Goal: Navigation & Orientation: Find specific page/section

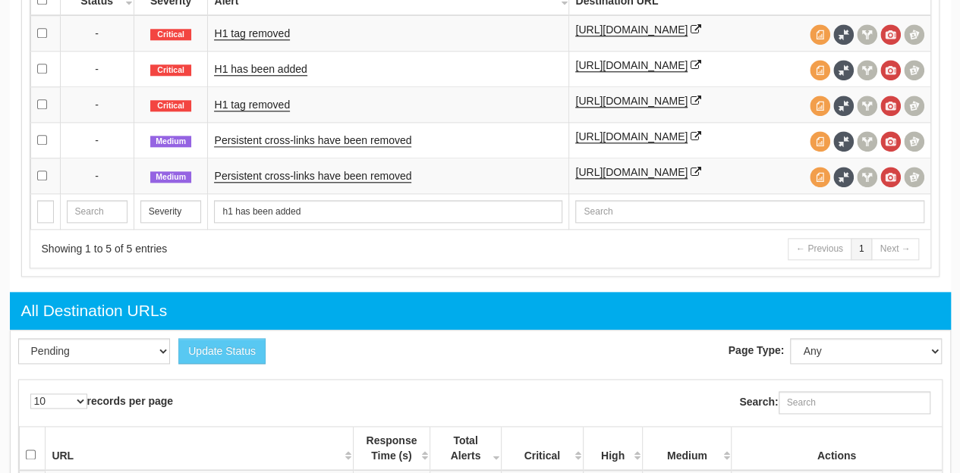
scroll to position [643, 0]
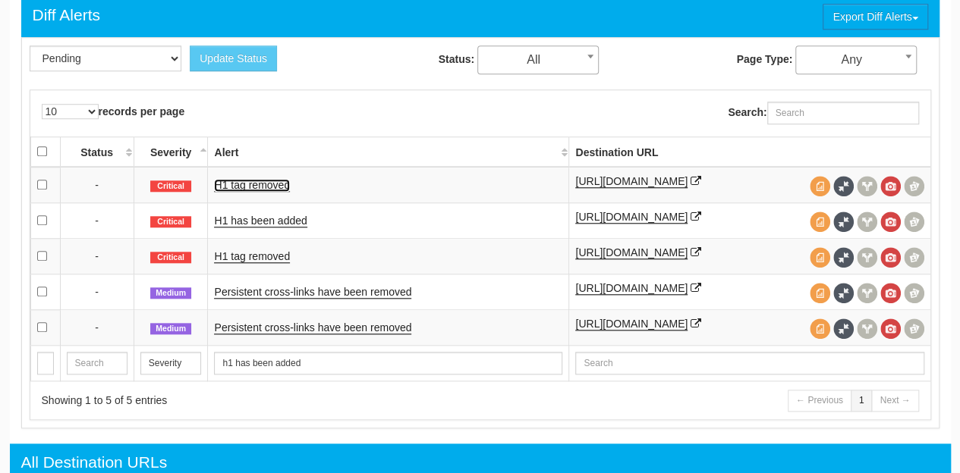
click at [275, 190] on link "H1 tag removed" at bounding box center [252, 185] width 76 height 13
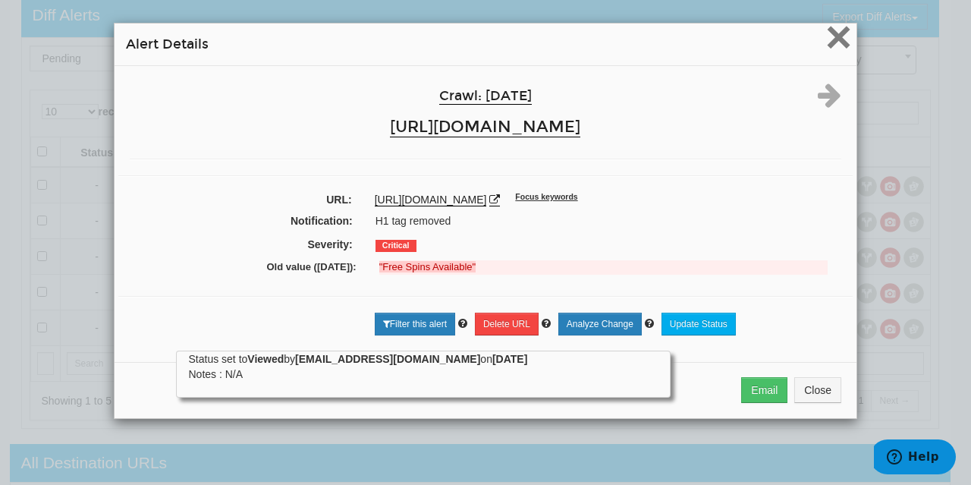
drag, startPoint x: 837, startPoint y: 48, endPoint x: 829, endPoint y: 8, distance: 40.2
click at [837, 41] on span "×" at bounding box center [839, 36] width 27 height 51
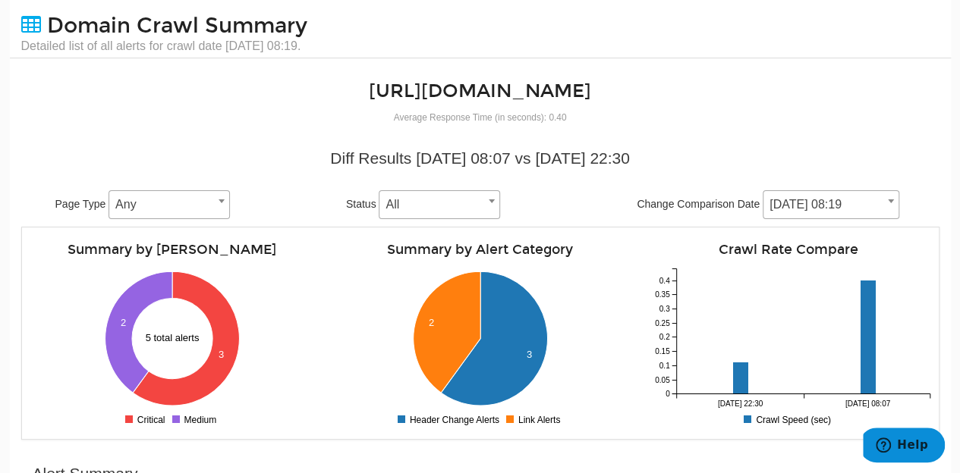
scroll to position [0, 0]
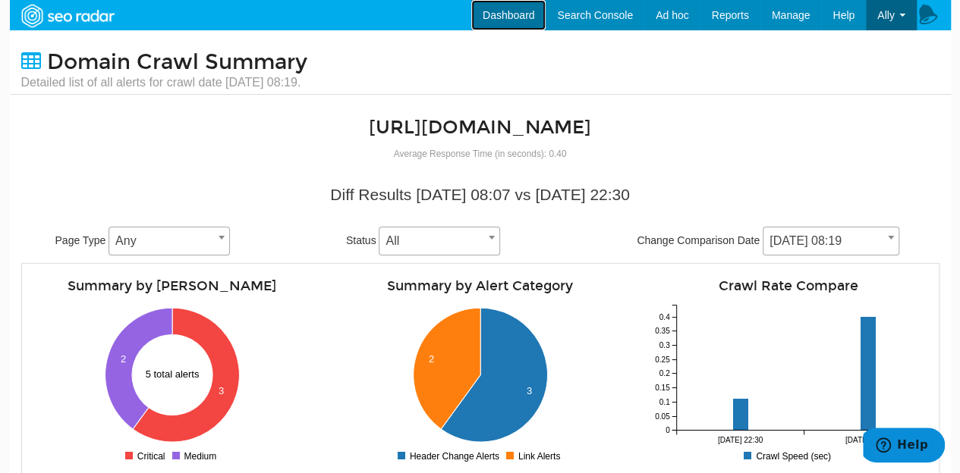
click at [498, 9] on link "Dashboard" at bounding box center [508, 15] width 75 height 30
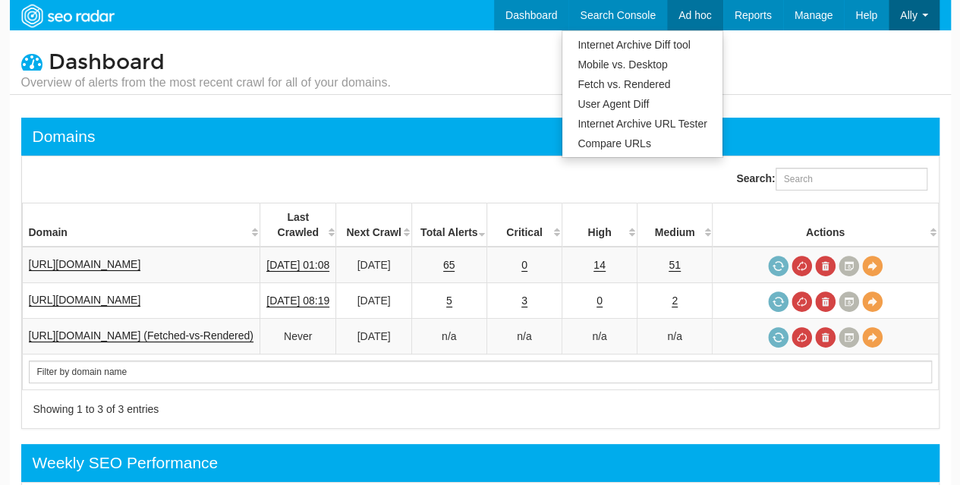
scroll to position [61, 0]
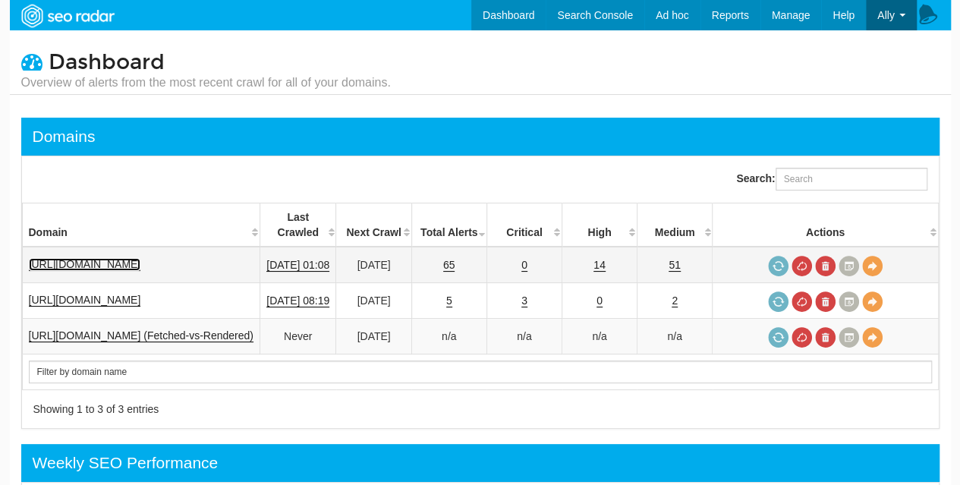
click at [83, 258] on link "https://www.bovada.lv" at bounding box center [85, 264] width 112 height 13
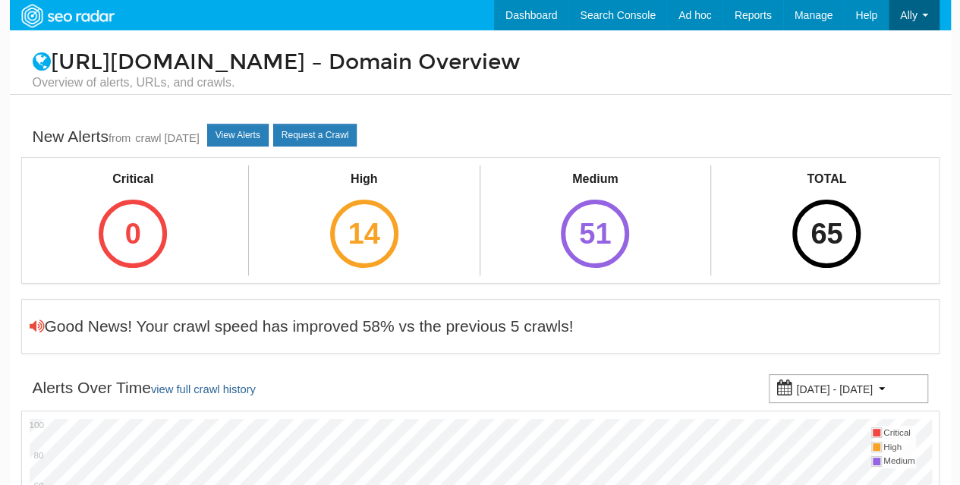
scroll to position [61, 0]
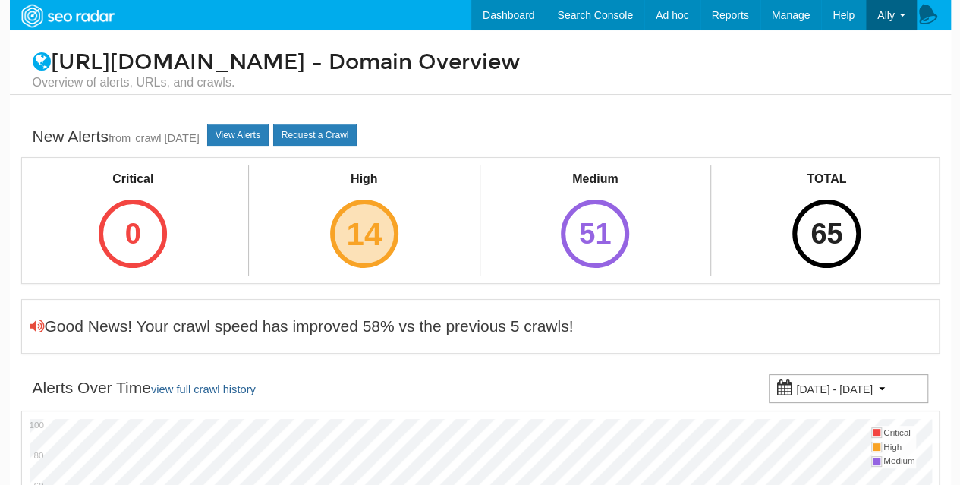
click at [344, 241] on div "14" at bounding box center [364, 234] width 68 height 68
